Goal: Task Accomplishment & Management: Complete application form

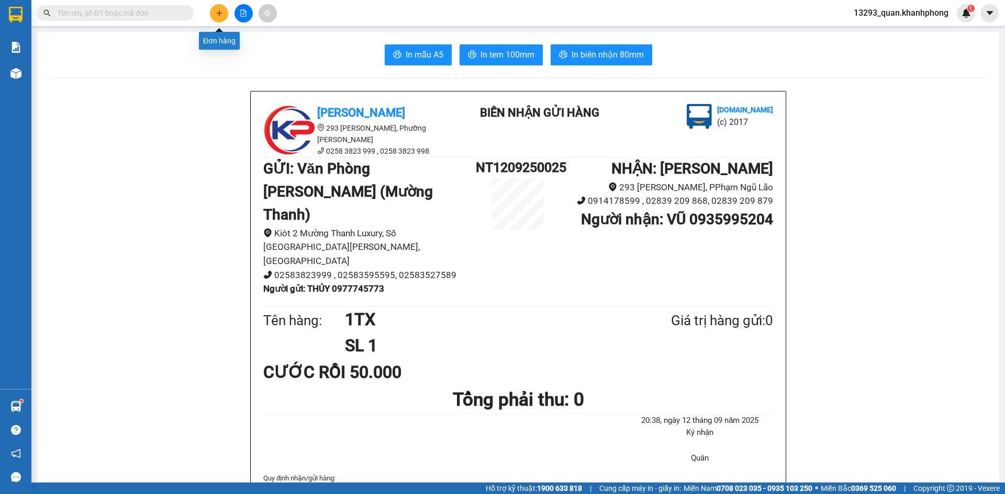
click at [221, 18] on button at bounding box center [219, 13] width 18 height 18
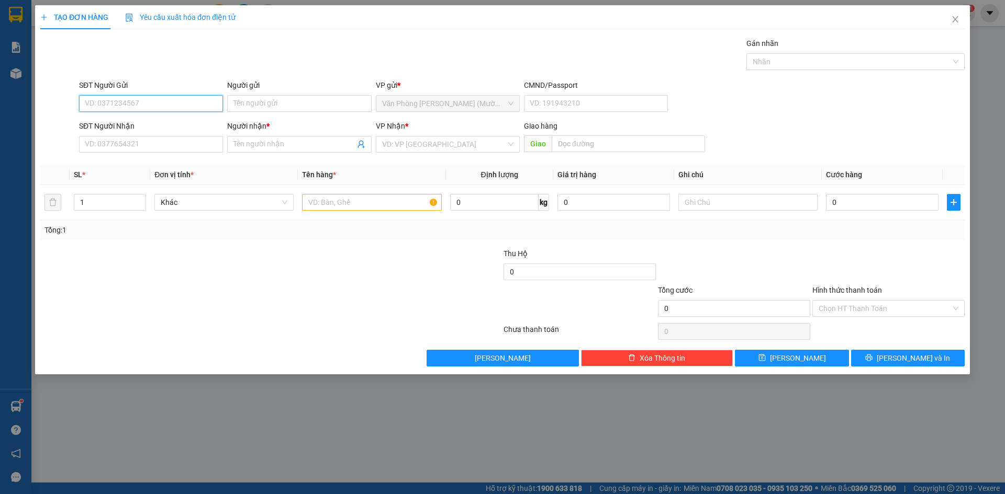
click at [152, 106] on input "SĐT Người Gửi" at bounding box center [151, 103] width 144 height 17
type input "0961381530"
click at [159, 126] on div "0961381530 - QUYÊN" at bounding box center [150, 125] width 131 height 12
type input "QUYÊN"
type input "0961381530"
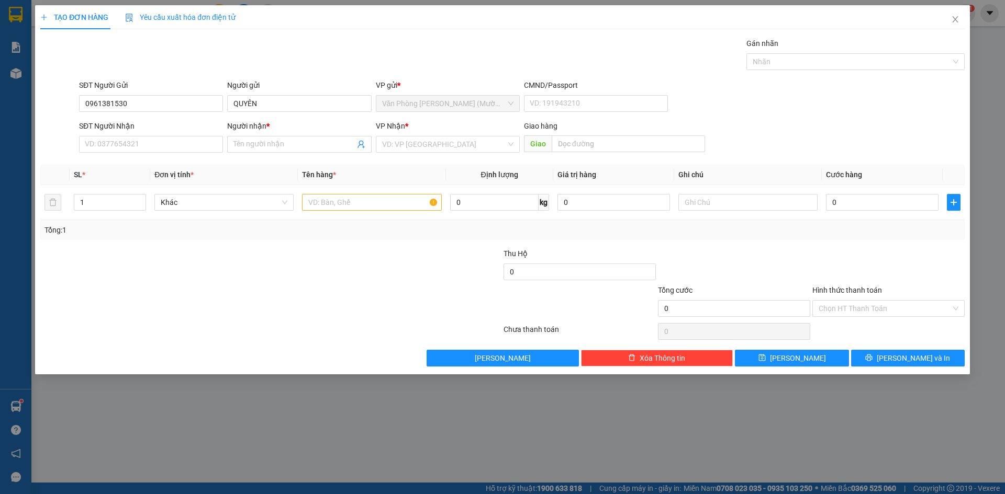
click at [152, 42] on div "Gói vận chuyển * Tiêu chuẩn Gán nhãn Nhãn" at bounding box center [521, 56] width 889 height 37
click at [184, 137] on input "SĐT Người Nhận" at bounding box center [151, 144] width 144 height 17
click at [159, 186] on div "0963140123 - MEDLATEC HCM" at bounding box center [150, 182] width 131 height 12
type input "0963140123"
type input "MEDLATEC HCM"
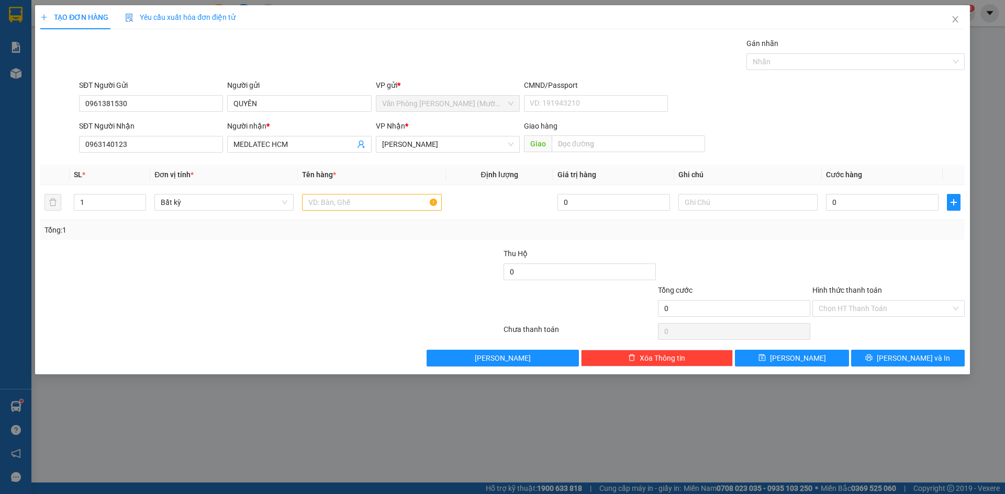
click at [808, 116] on form "SĐT Người Gửi 0961381530 Người gửi QUYÊN VP gửi * Văn Phòng [PERSON_NAME] ([PER…" at bounding box center [502, 118] width 924 height 77
click at [370, 202] on input "text" at bounding box center [371, 202] width 139 height 17
type input "1TX"
click at [883, 120] on form "SĐT Người Gửi 0961381530 Người gửi QUYÊN VP gửi * Văn Phòng [PERSON_NAME] ([PER…" at bounding box center [502, 118] width 924 height 77
click at [884, 119] on form "SĐT Người Gửi 0961381530 Người gửi QUYÊN VP gửi * Văn Phòng [PERSON_NAME] ([PER…" at bounding box center [502, 118] width 924 height 77
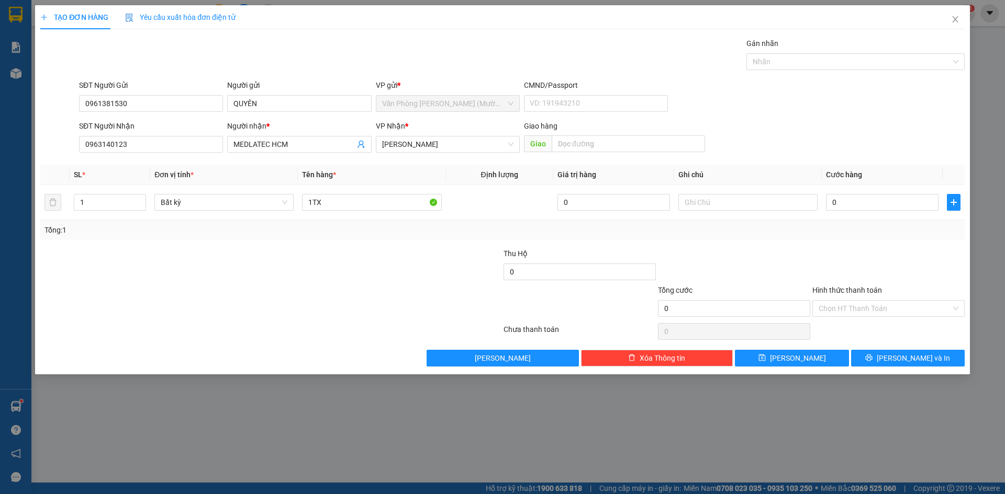
drag, startPoint x: 849, startPoint y: 120, endPoint x: 873, endPoint y: 244, distance: 126.9
click at [849, 120] on form "SĐT Người Gửi 0961381530 Người gửi QUYÊN VP gửi * Văn Phòng [PERSON_NAME] ([PER…" at bounding box center [502, 118] width 924 height 77
click at [868, 208] on input "0" at bounding box center [882, 202] width 112 height 17
type input "3"
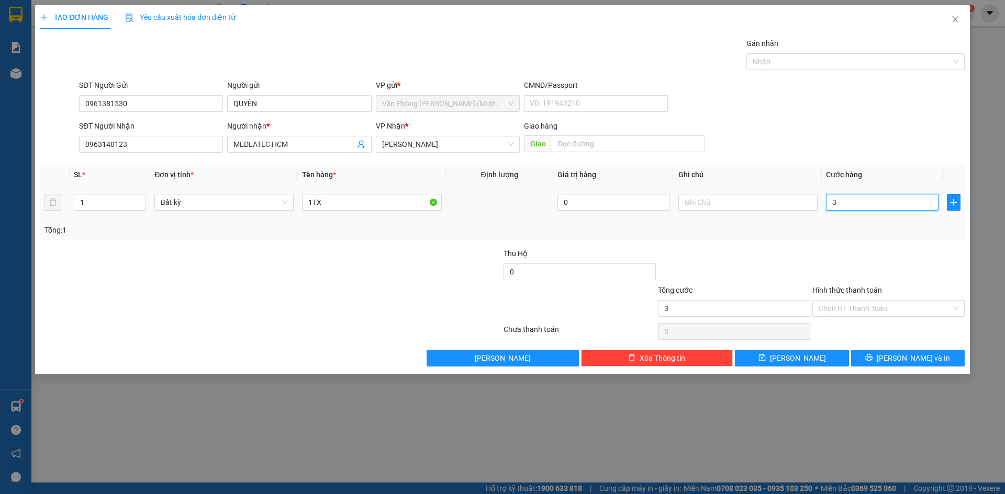
type input "3"
type input "30"
type input "30.000"
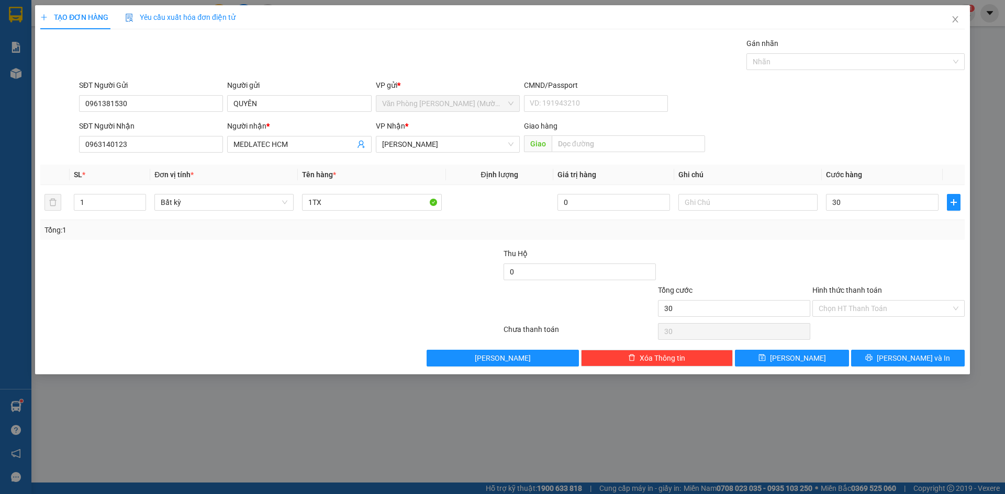
type input "30.000"
click at [867, 107] on div "SĐT Người Gửi 0961381530 Người gửi QUYÊN VP gửi * Văn Phòng [PERSON_NAME] ([PER…" at bounding box center [521, 98] width 889 height 37
click at [854, 252] on div at bounding box center [888, 266] width 154 height 37
click at [860, 115] on div "SĐT Người Gửi 0961381530 Người gửi QUYÊN VP gửi * Văn Phòng [PERSON_NAME] ([PER…" at bounding box center [521, 98] width 889 height 37
click at [871, 261] on div at bounding box center [888, 266] width 154 height 37
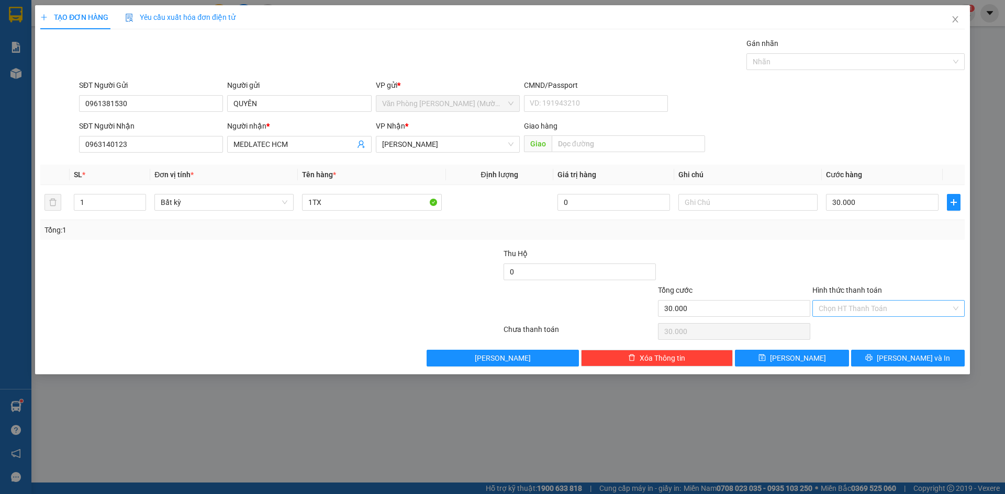
click at [869, 309] on input "Hình thức thanh toán" at bounding box center [884, 309] width 132 height 16
click at [865, 330] on div "Tại văn phòng" at bounding box center [888, 330] width 140 height 12
type input "0"
click at [881, 261] on div at bounding box center [888, 266] width 154 height 37
click at [898, 355] on button "[PERSON_NAME] và In" at bounding box center [908, 358] width 114 height 17
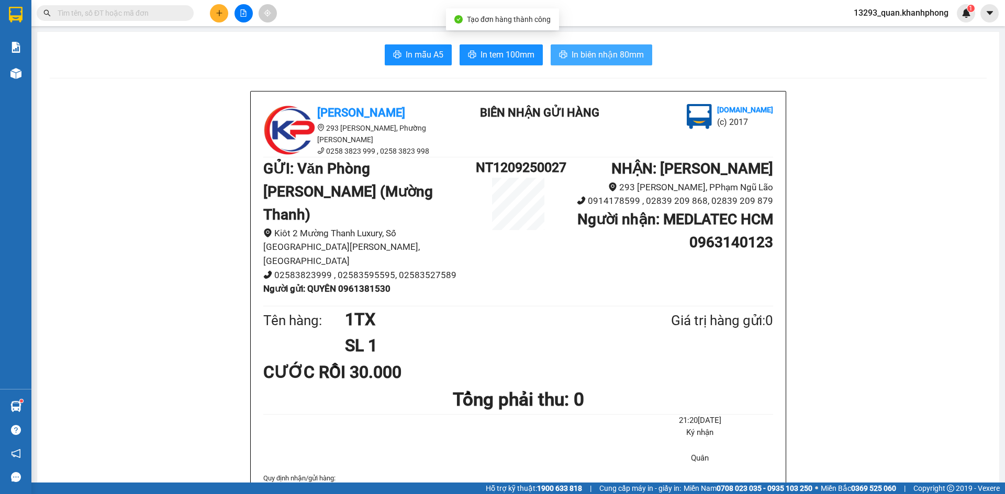
click at [616, 54] on span "In biên nhận 80mm" at bounding box center [607, 54] width 72 height 13
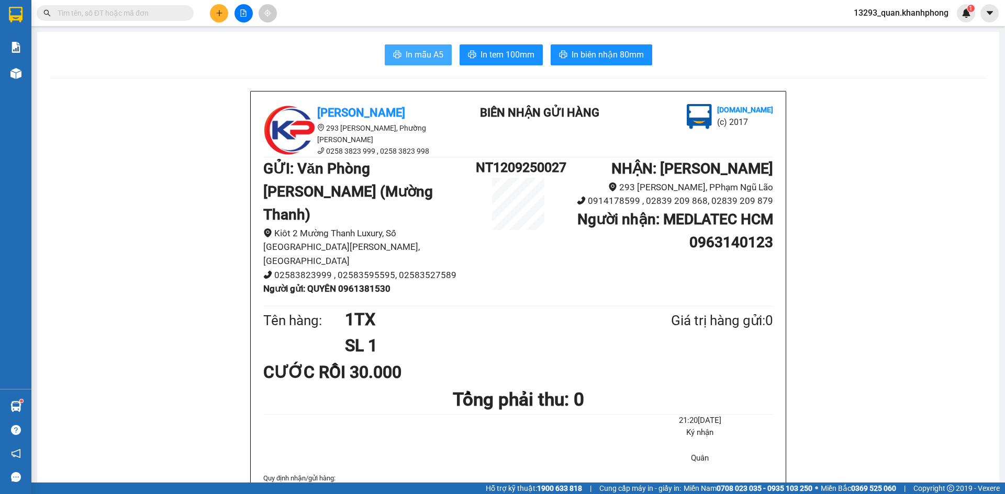
click at [407, 49] on span "In mẫu A5" at bounding box center [424, 54] width 38 height 13
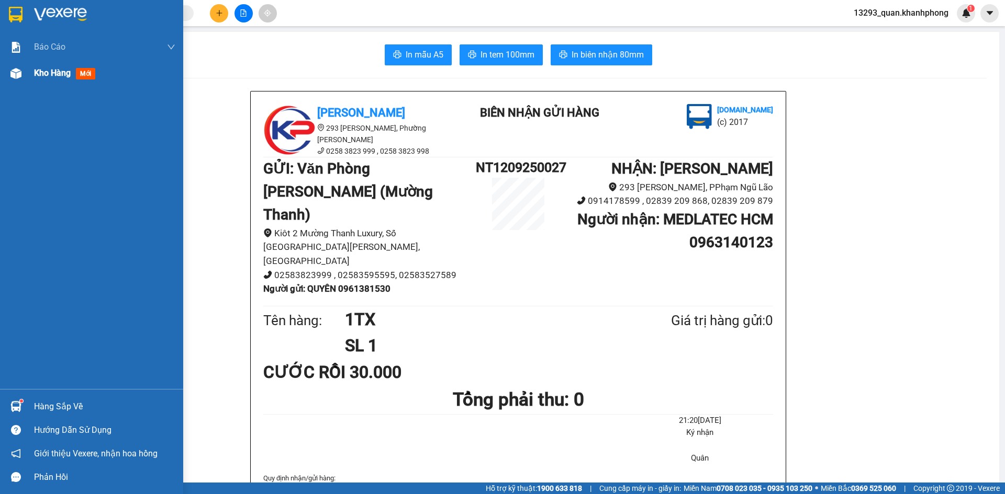
click at [51, 74] on span "Kho hàng" at bounding box center [52, 73] width 37 height 10
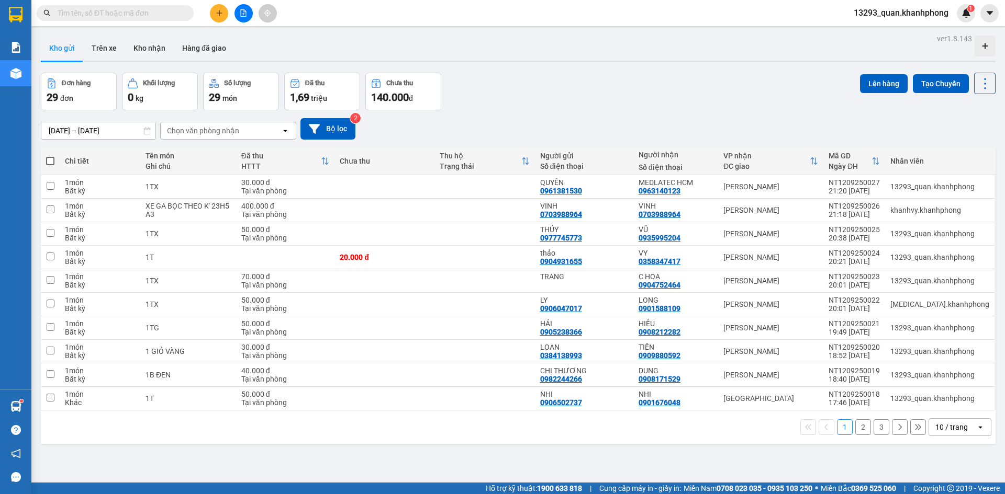
click at [659, 104] on div "Đơn hàng 29 đơn Khối lượng 0 kg Số lượng 29 món Đã thu 1,69 triệu Chưa thu 140.…" at bounding box center [518, 92] width 954 height 38
click at [694, 71] on div "ver 1.8.143 Kho gửi Trên xe Kho nhận Hàng đã giao Đơn hàng 29 đơn Khối lượng 0 …" at bounding box center [518, 278] width 963 height 494
click at [635, 75] on div "Đơn hàng 29 đơn Khối lượng 0 kg Số lượng 29 món Đã thu 1,69 triệu Chưa thu 140.…" at bounding box center [518, 92] width 954 height 38
click at [624, 76] on div "Đơn hàng 29 đơn Khối lượng 0 kg Số lượng 29 món Đã thu 1,69 triệu Chưa thu 140.…" at bounding box center [518, 92] width 954 height 38
click at [639, 81] on div "Đơn hàng 29 đơn Khối lượng 0 kg Số lượng 29 món Đã thu 1,69 triệu Chưa thu 140.…" at bounding box center [518, 92] width 954 height 38
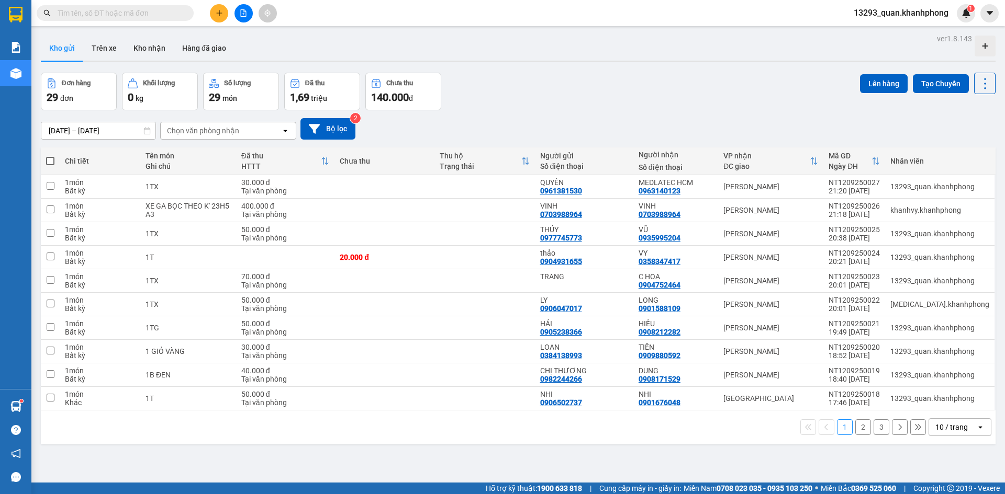
click at [712, 92] on div "Đơn hàng 29 đơn Khối lượng 0 kg Số lượng 29 món Đã thu 1,69 triệu Chưa thu 140.…" at bounding box center [518, 92] width 954 height 38
click at [766, 116] on div "[DATE] – [DATE] Press the down arrow key to interact with the calendar and sele…" at bounding box center [518, 128] width 954 height 37
click at [716, 79] on div "Đơn hàng 29 đơn Khối lượng 0 kg Số lượng 29 món Đã thu 1,69 triệu Chưa thu 140.…" at bounding box center [518, 92] width 954 height 38
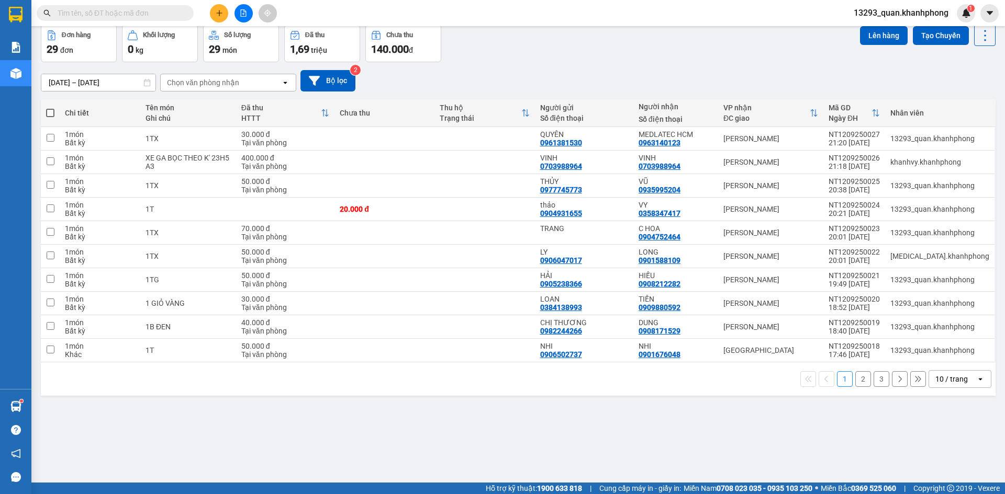
click at [712, 59] on div "Đơn hàng 29 đơn Khối lượng 0 kg Số lượng 29 món Đã thu 1,69 triệu Chưa thu 140.…" at bounding box center [518, 44] width 954 height 38
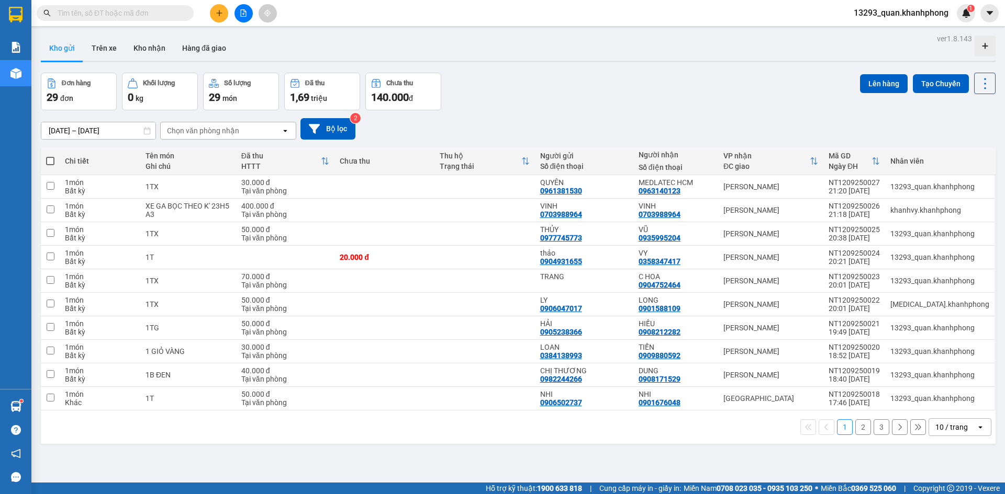
click at [700, 96] on div "Đơn hàng 29 đơn Khối lượng 0 kg Số lượng 29 món Đã thu 1,69 triệu Chưa thu 140.…" at bounding box center [518, 92] width 954 height 38
click at [611, 77] on div "Đơn hàng 29 đơn Khối lượng 0 kg Số lượng 29 món Đã thu 1,69 triệu Chưa thu 140.…" at bounding box center [518, 92] width 954 height 38
click at [774, 100] on div "Đơn hàng 29 đơn Khối lượng 0 kg Số lượng 29 món Đã thu 1,69 triệu Chưa thu 140.…" at bounding box center [518, 92] width 954 height 38
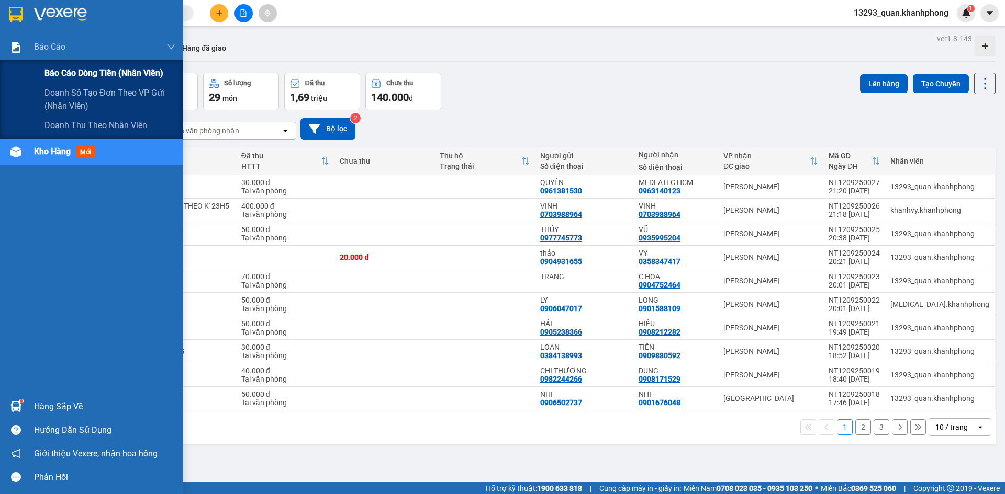
click at [69, 75] on span "Báo cáo dòng tiền (nhân viên)" at bounding box center [103, 72] width 119 height 13
